Goal: Use online tool/utility: Use online tool/utility

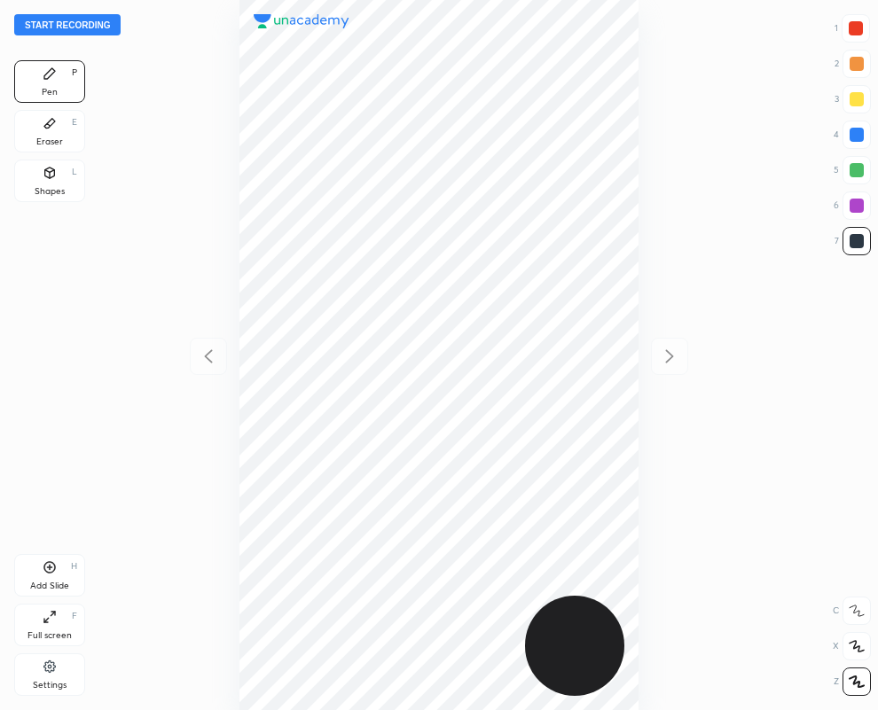
scroll to position [710, 594]
click at [48, 184] on div "Shapes L" at bounding box center [49, 181] width 71 height 43
click at [854, 23] on div at bounding box center [855, 28] width 14 height 14
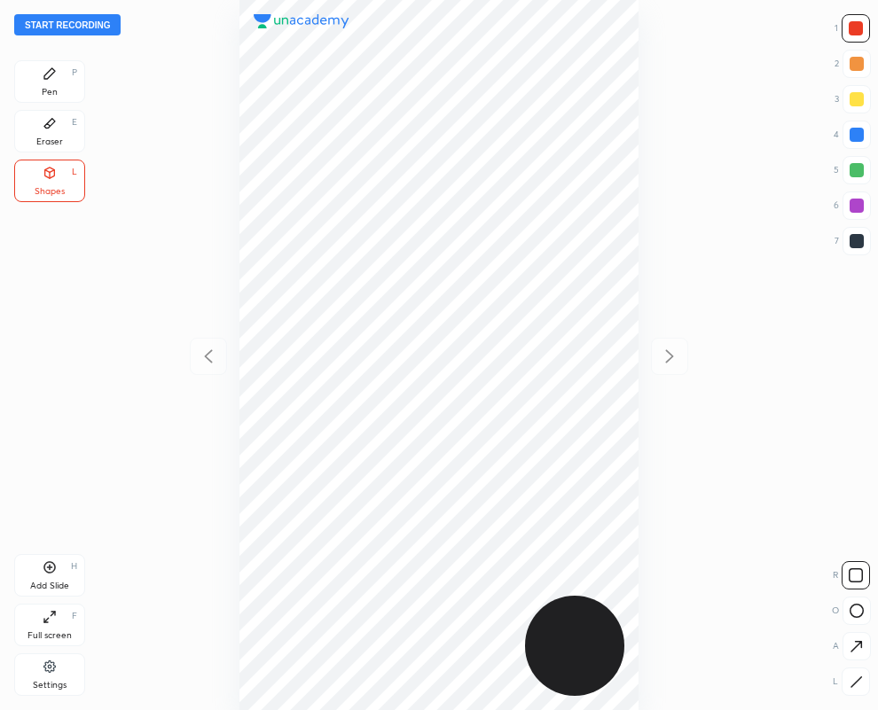
drag, startPoint x: 846, startPoint y: 684, endPoint x: 833, endPoint y: 676, distance: 14.8
click at [848, 683] on div at bounding box center [855, 682] width 28 height 28
click at [852, 240] on div at bounding box center [856, 241] width 14 height 14
click at [856, 609] on icon at bounding box center [856, 611] width 14 height 14
click at [38, 75] on div "Pen P" at bounding box center [49, 81] width 71 height 43
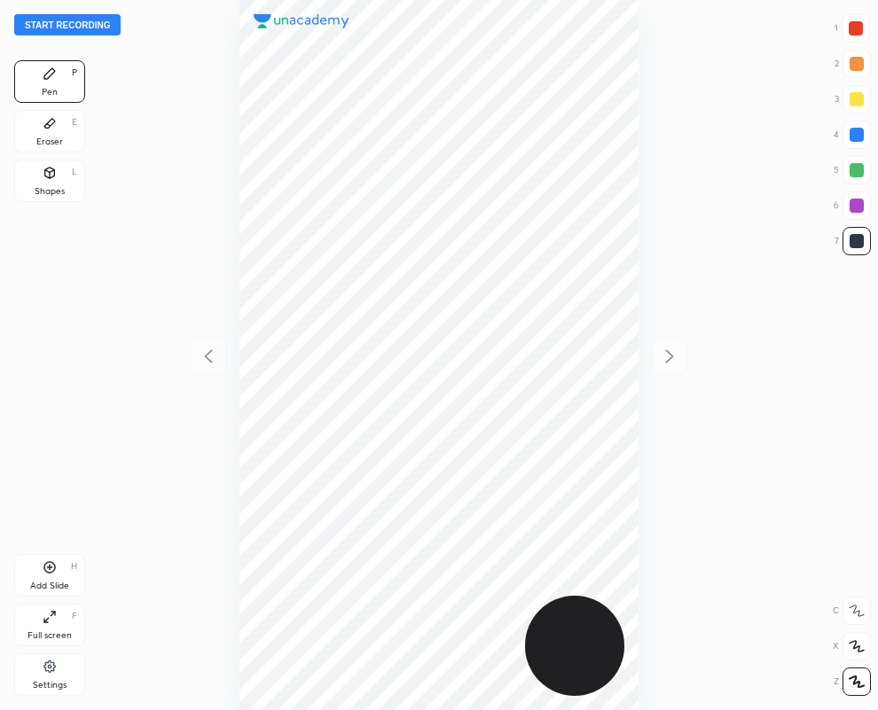
click at [47, 137] on div "Eraser" at bounding box center [49, 141] width 27 height 9
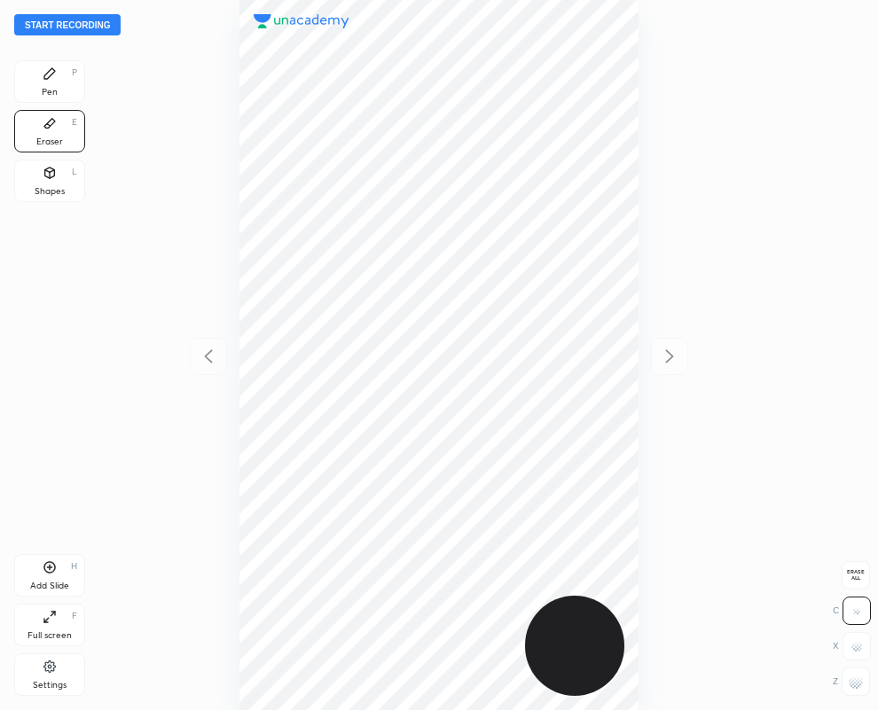
click at [45, 84] on div "Pen P" at bounding box center [49, 81] width 71 height 43
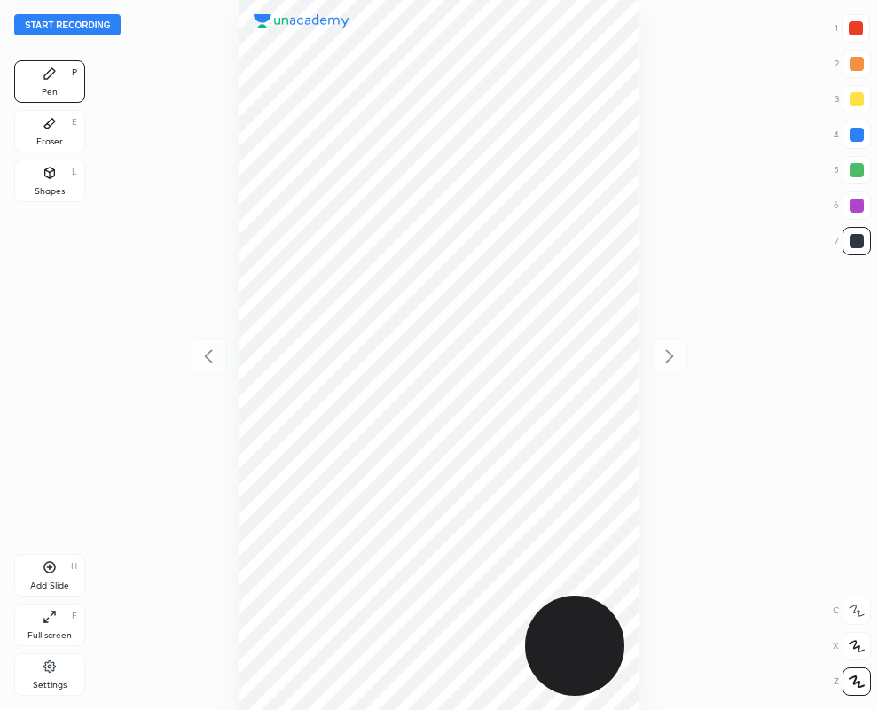
click at [44, 179] on icon at bounding box center [50, 173] width 14 height 14
click at [858, 680] on icon at bounding box center [855, 682] width 13 height 13
click at [44, 84] on div "Pen P" at bounding box center [49, 81] width 71 height 43
click at [856, 28] on div at bounding box center [855, 28] width 14 height 14
click at [54, 183] on div "Shapes L" at bounding box center [49, 181] width 71 height 43
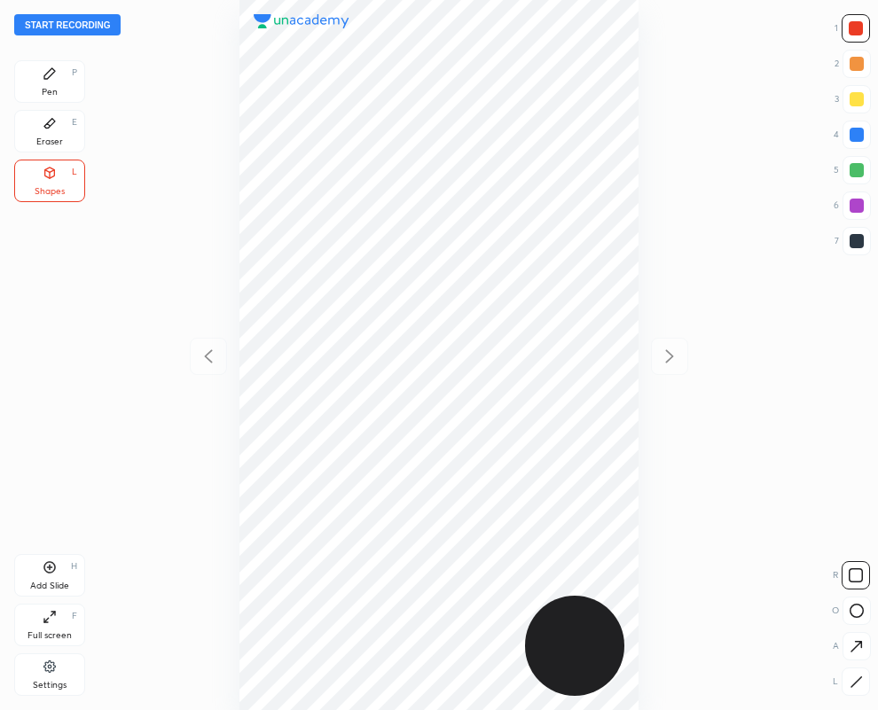
click at [856, 684] on icon at bounding box center [855, 682] width 13 height 13
drag, startPoint x: 854, startPoint y: 237, endPoint x: 785, endPoint y: 223, distance: 69.5
click at [847, 238] on div at bounding box center [856, 241] width 28 height 28
drag, startPoint x: 52, startPoint y: 78, endPoint x: 129, endPoint y: 112, distance: 83.4
click at [53, 78] on icon at bounding box center [50, 73] width 14 height 14
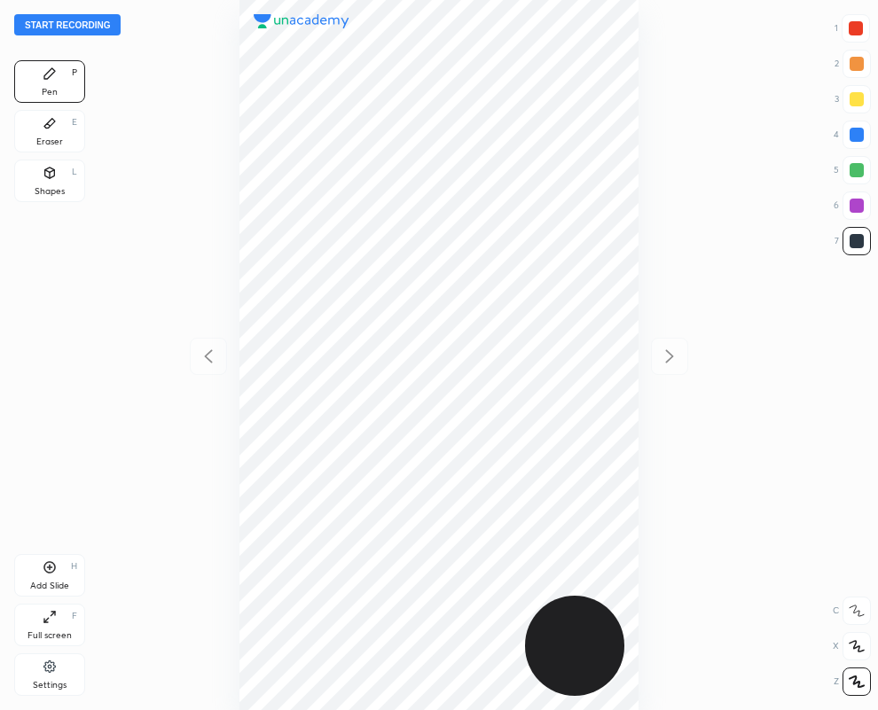
drag, startPoint x: 857, startPoint y: 24, endPoint x: 798, endPoint y: 35, distance: 60.5
click at [856, 24] on div at bounding box center [855, 28] width 14 height 14
drag, startPoint x: 851, startPoint y: 134, endPoint x: 731, endPoint y: 136, distance: 120.6
click at [850, 134] on div at bounding box center [856, 135] width 14 height 14
drag, startPoint x: 854, startPoint y: 245, endPoint x: 808, endPoint y: 260, distance: 48.5
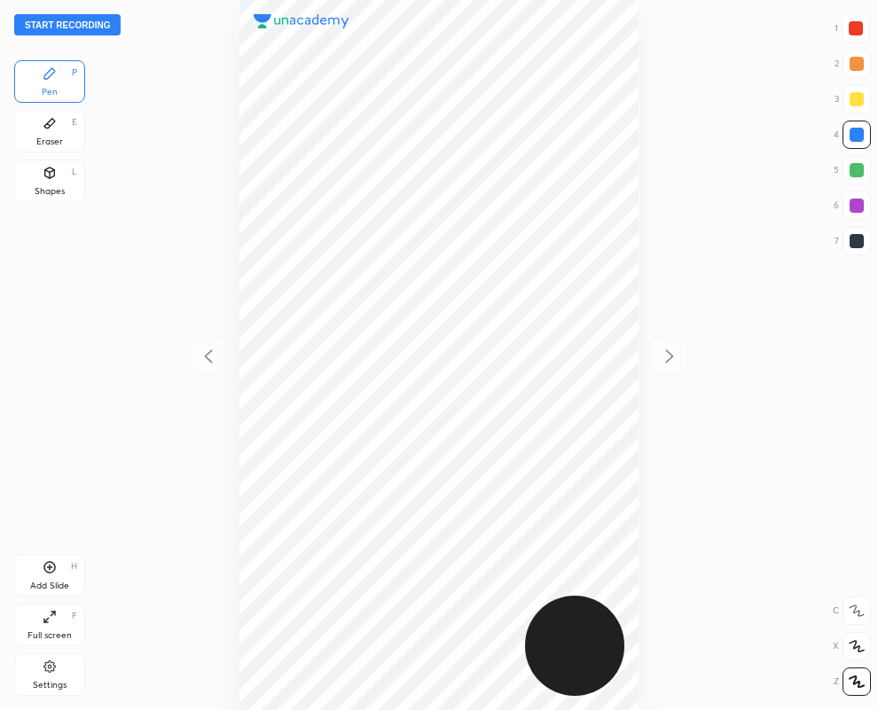
click at [854, 241] on div at bounding box center [856, 241] width 14 height 14
click at [856, 25] on div at bounding box center [855, 28] width 14 height 14
drag, startPoint x: 852, startPoint y: 242, endPoint x: 687, endPoint y: 291, distance: 172.0
click at [854, 242] on div at bounding box center [856, 241] width 14 height 14
click at [857, 29] on div at bounding box center [855, 28] width 14 height 14
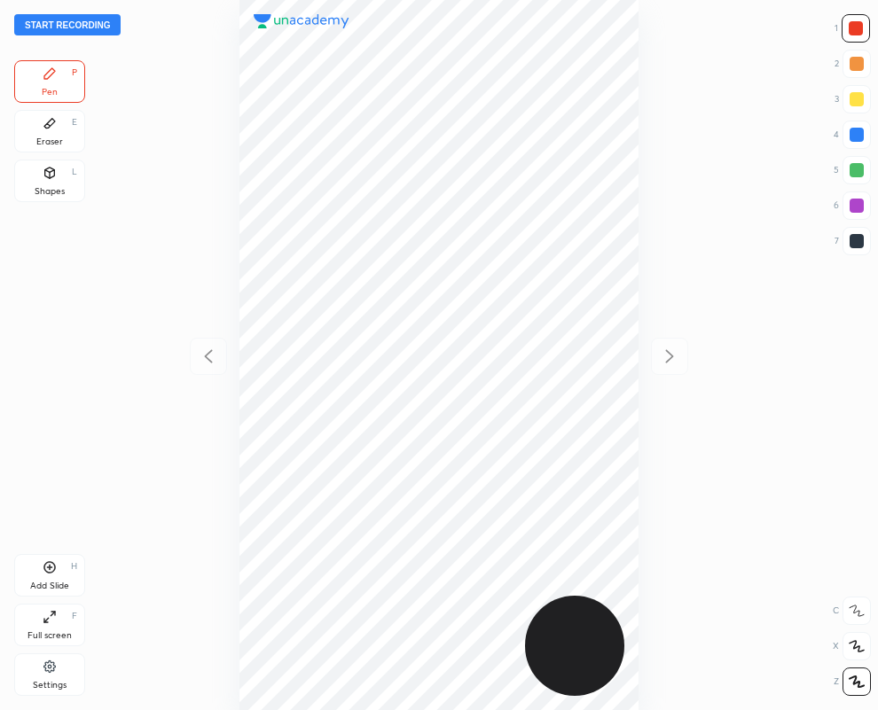
drag, startPoint x: 858, startPoint y: 244, endPoint x: 796, endPoint y: 241, distance: 62.1
click at [858, 244] on div at bounding box center [856, 241] width 14 height 14
drag, startPoint x: 57, startPoint y: 122, endPoint x: 230, endPoint y: 333, distance: 273.3
click at [56, 129] on div "Eraser E" at bounding box center [49, 131] width 71 height 43
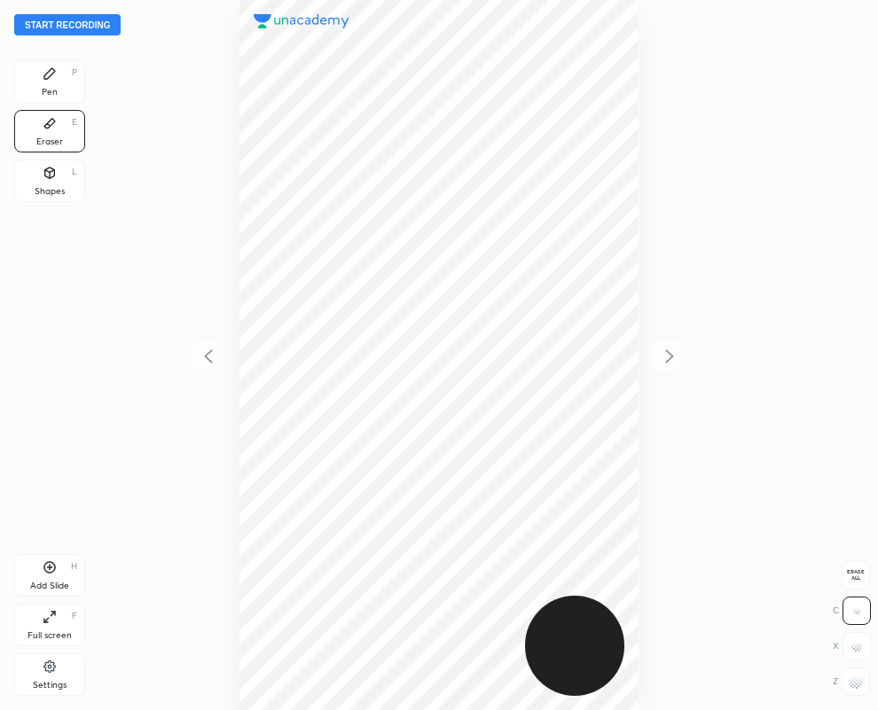
click at [36, 81] on div "Pen P" at bounding box center [49, 81] width 71 height 43
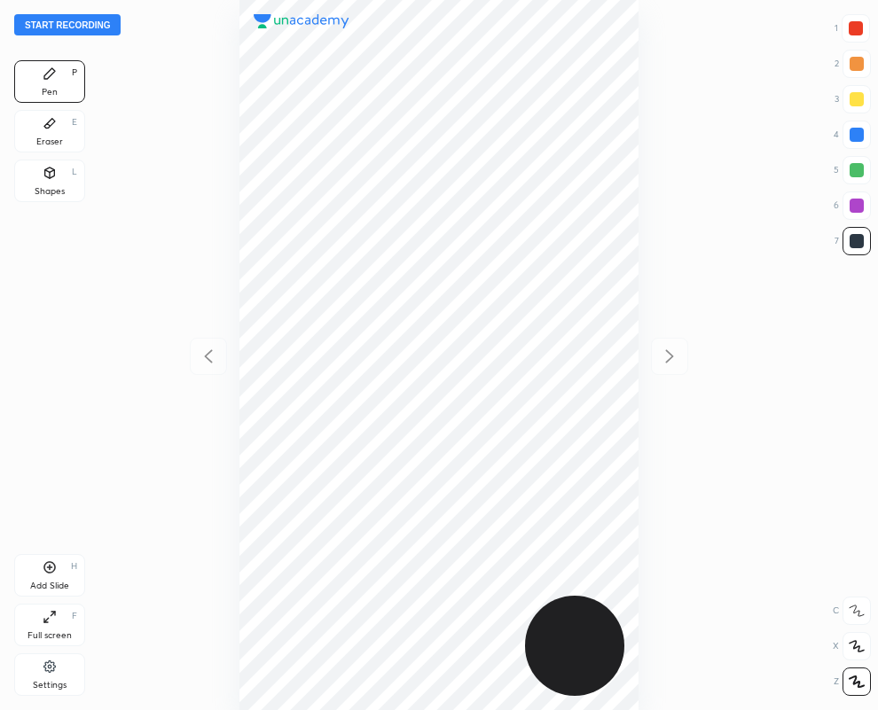
click at [854, 28] on div at bounding box center [855, 28] width 14 height 14
drag, startPoint x: 856, startPoint y: 239, endPoint x: 731, endPoint y: 303, distance: 140.4
click at [854, 244] on div at bounding box center [856, 241] width 14 height 14
click at [849, 24] on div at bounding box center [855, 28] width 14 height 14
drag, startPoint x: 59, startPoint y: 124, endPoint x: 212, endPoint y: 473, distance: 380.7
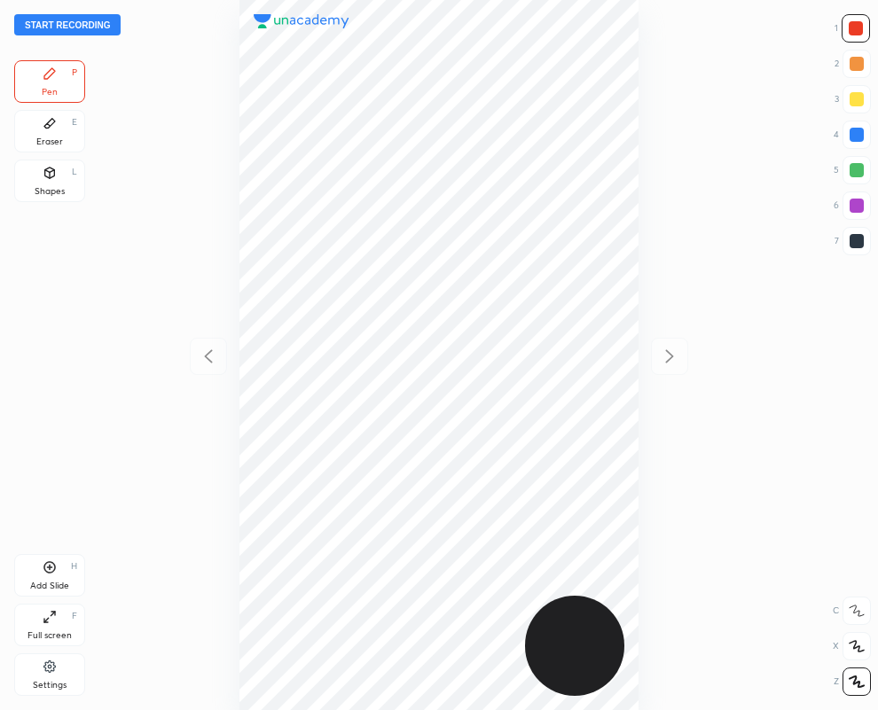
click at [59, 127] on div "Eraser E" at bounding box center [49, 131] width 71 height 43
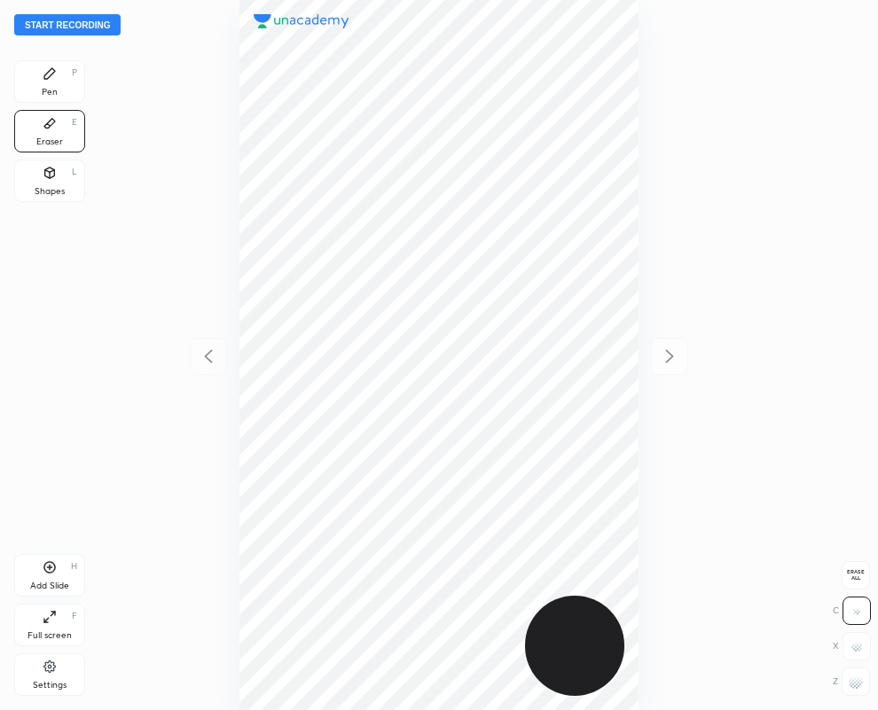
click at [47, 76] on icon at bounding box center [49, 73] width 11 height 11
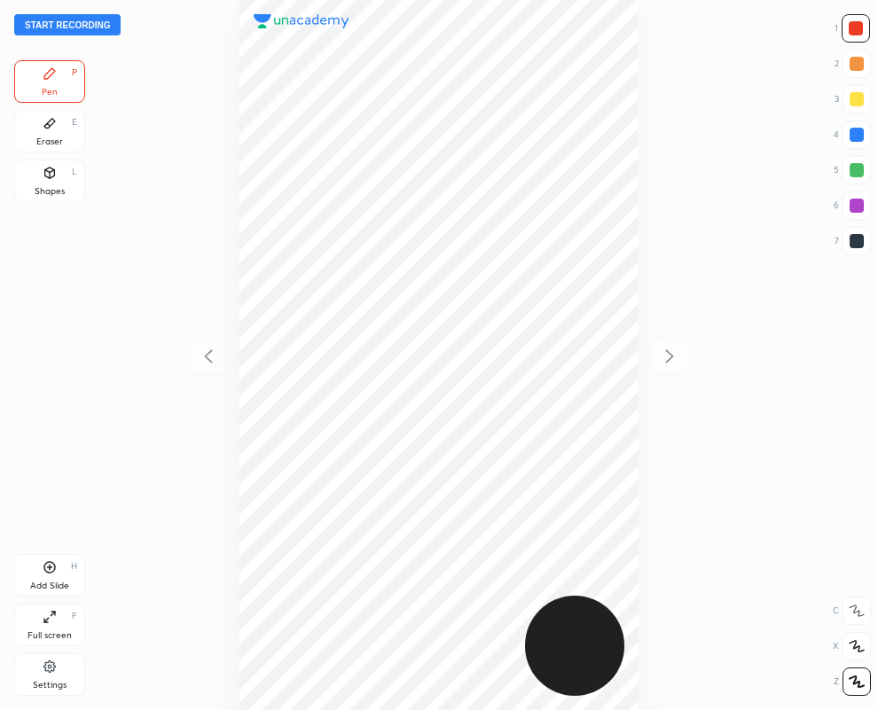
click at [844, 136] on div at bounding box center [856, 135] width 28 height 28
drag, startPoint x: 45, startPoint y: 130, endPoint x: 221, endPoint y: 546, distance: 451.3
click at [46, 138] on div "Eraser E" at bounding box center [49, 131] width 71 height 43
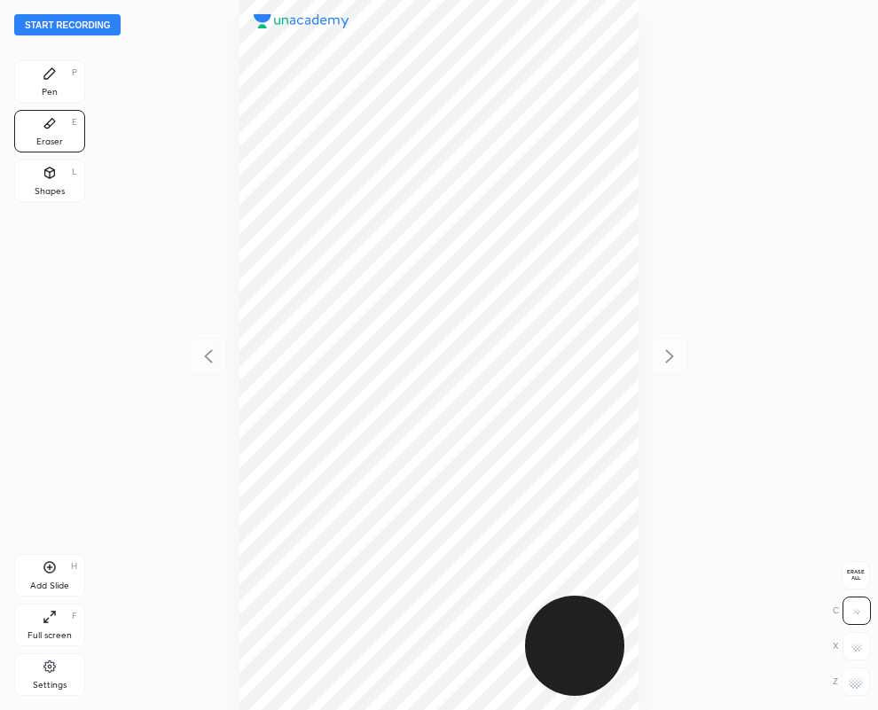
drag, startPoint x: 861, startPoint y: 692, endPoint x: 846, endPoint y: 691, distance: 15.1
click at [861, 692] on div at bounding box center [855, 682] width 28 height 28
click at [62, 82] on div "Pen P" at bounding box center [49, 81] width 71 height 43
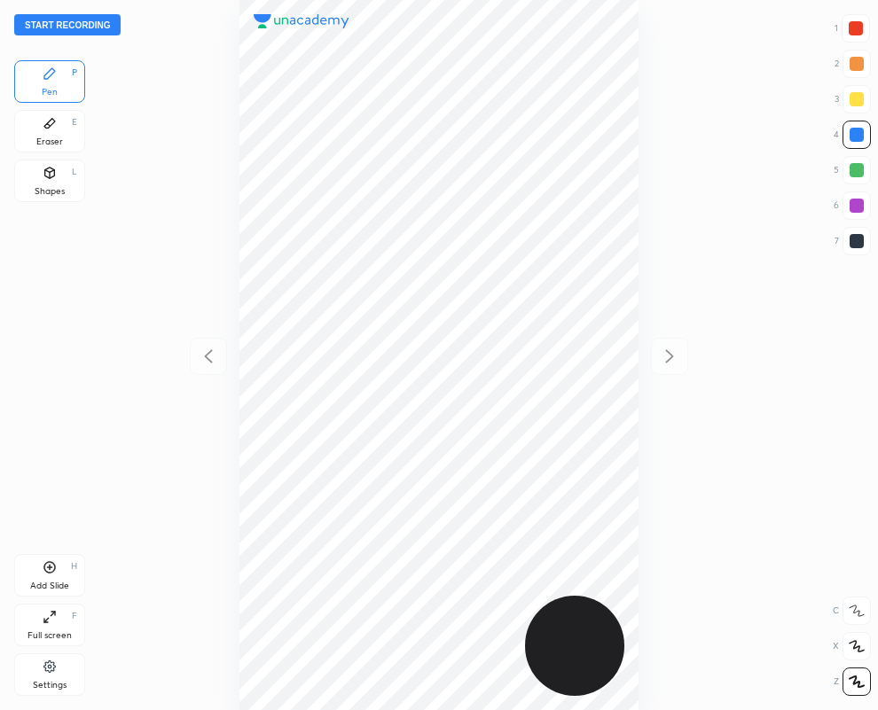
click at [851, 244] on div at bounding box center [856, 241] width 14 height 14
click at [50, 131] on div "Eraser E" at bounding box center [49, 131] width 71 height 43
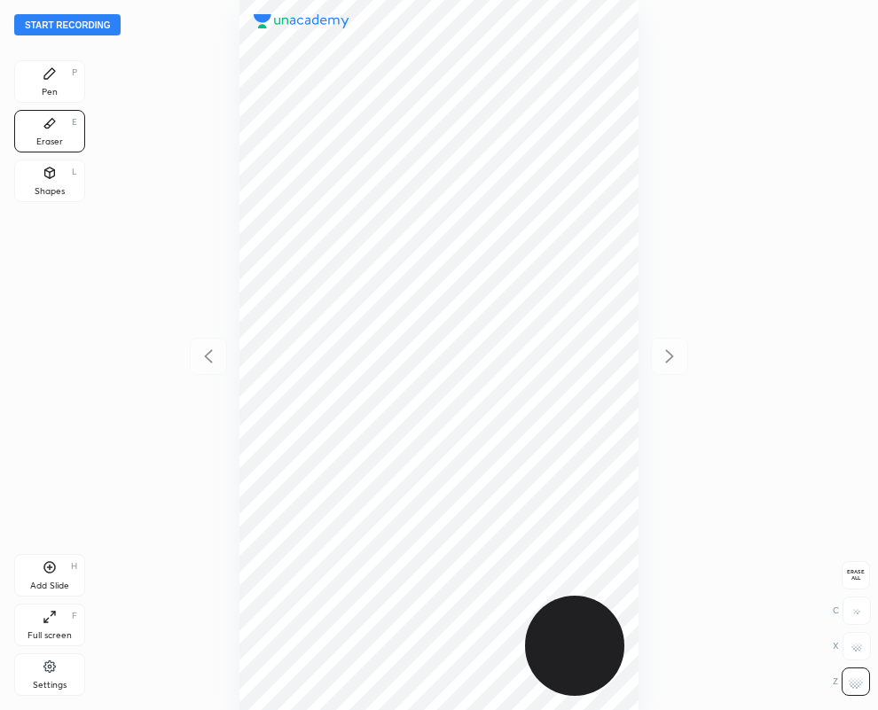
click at [74, 90] on div "Pen P" at bounding box center [49, 81] width 71 height 43
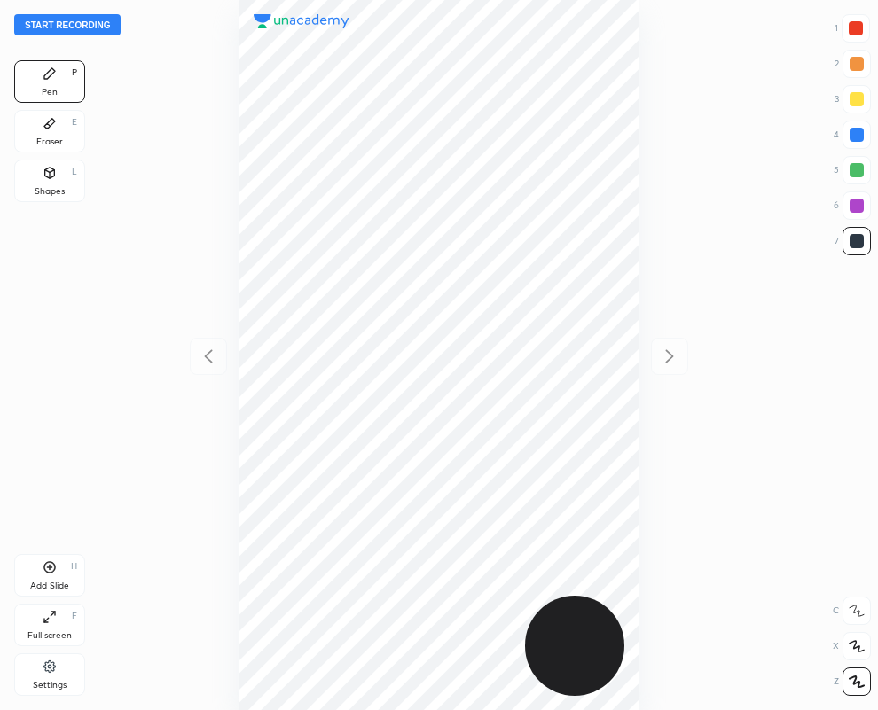
click at [860, 31] on div at bounding box center [855, 28] width 14 height 14
click at [856, 202] on div at bounding box center [856, 206] width 14 height 14
click at [66, 27] on button "Start recording" at bounding box center [67, 24] width 106 height 21
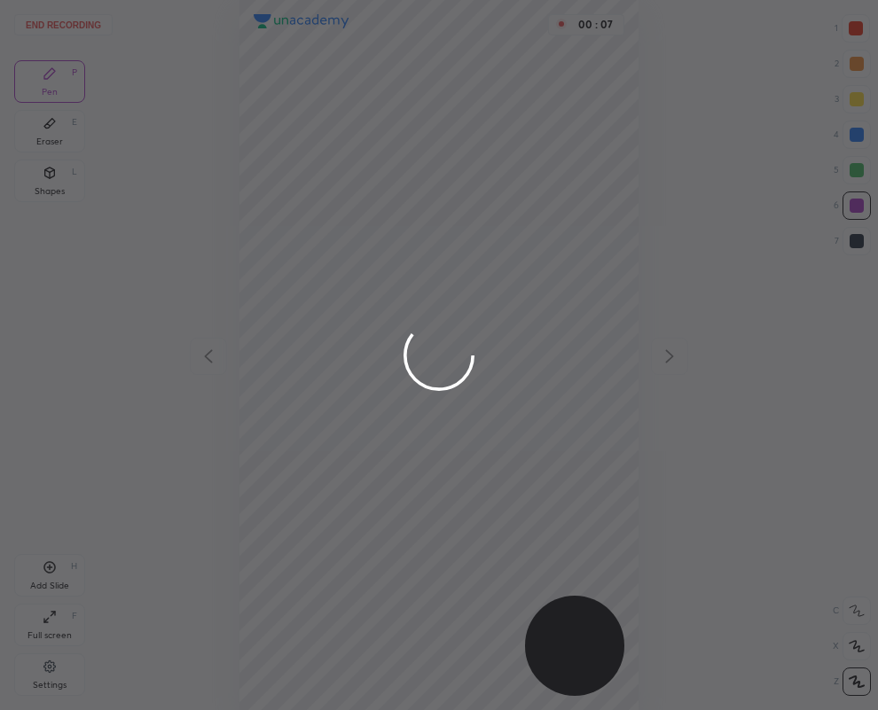
click at [854, 136] on div at bounding box center [439, 355] width 878 height 710
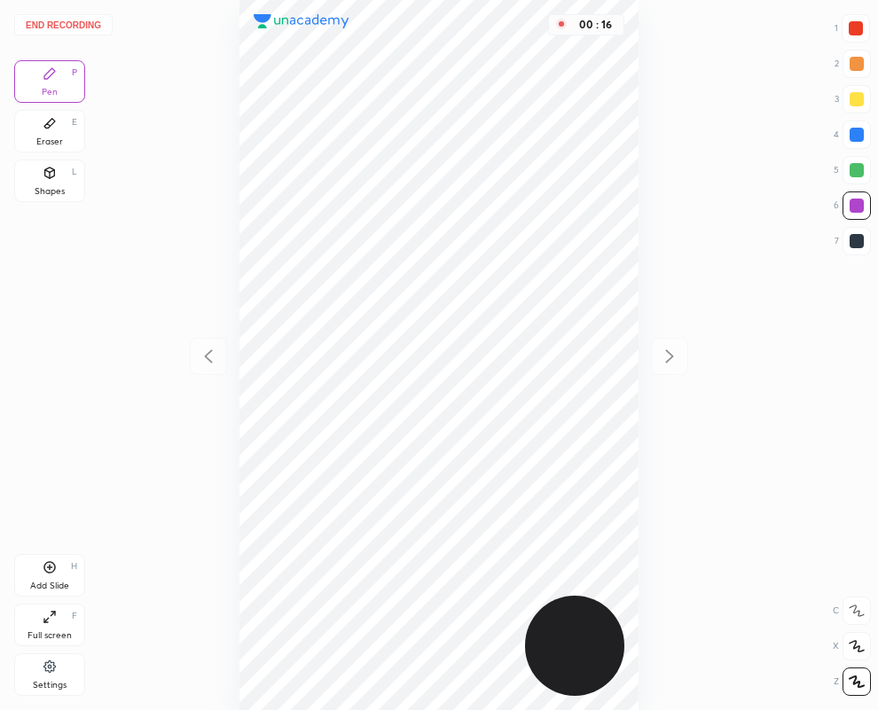
click at [860, 136] on div at bounding box center [856, 135] width 14 height 14
click at [859, 202] on div at bounding box center [856, 206] width 14 height 14
click at [67, 24] on button "End recording" at bounding box center [63, 24] width 98 height 21
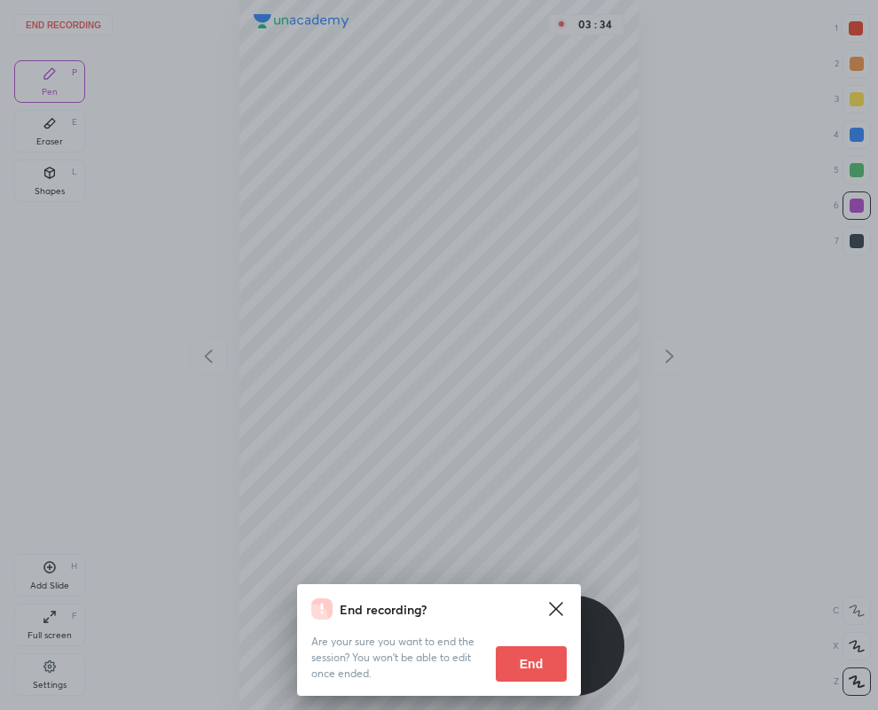
drag, startPoint x: 515, startPoint y: 656, endPoint x: 31, endPoint y: 658, distance: 484.1
click at [515, 654] on button "End" at bounding box center [531, 663] width 71 height 35
